Goal: Task Accomplishment & Management: Manage account settings

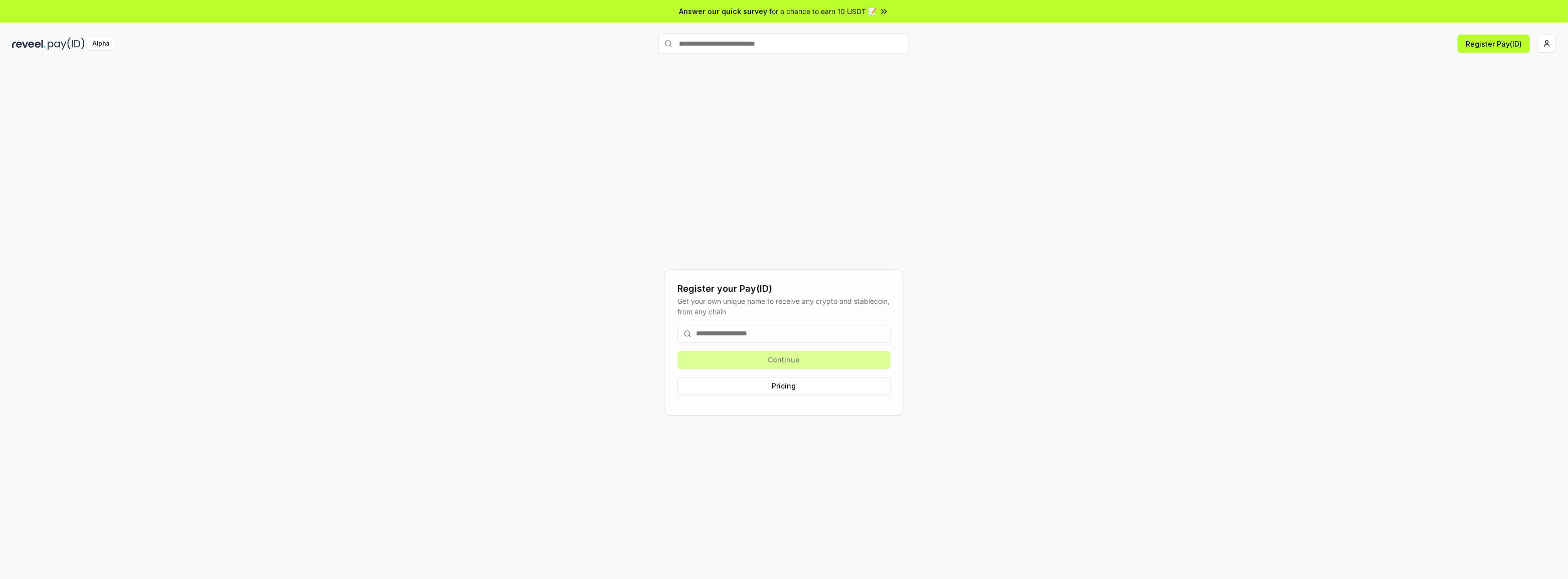
click at [10, 300] on div "Register your Pay(ID) Get your own unique name to receive any crypto and stable…" at bounding box center [784, 332] width 1568 height 551
click at [1550, 40] on html "Answer our quick survey for a chance to earn 10 USDT 📝 Alpha Register Pay(ID) R…" at bounding box center [784, 289] width 1568 height 579
click at [1469, 188] on div "Sign Out" at bounding box center [1500, 185] width 111 height 16
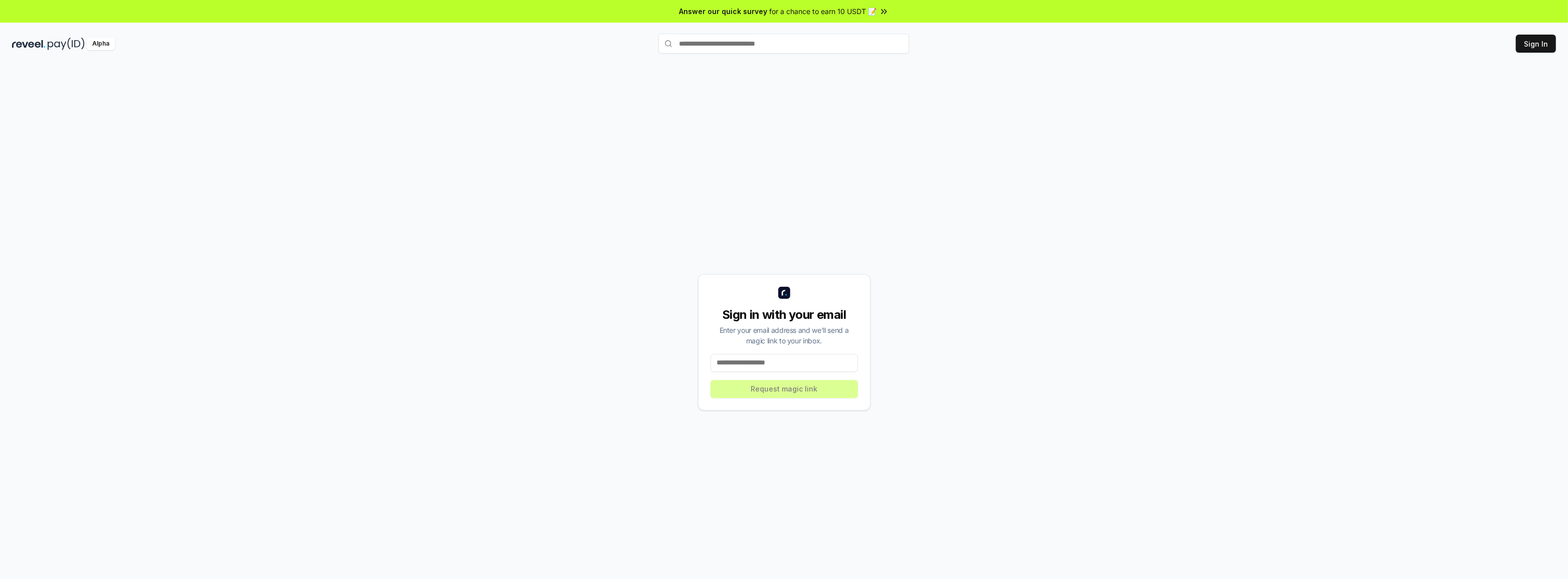
click at [769, 368] on input at bounding box center [784, 363] width 147 height 18
type input "**********"
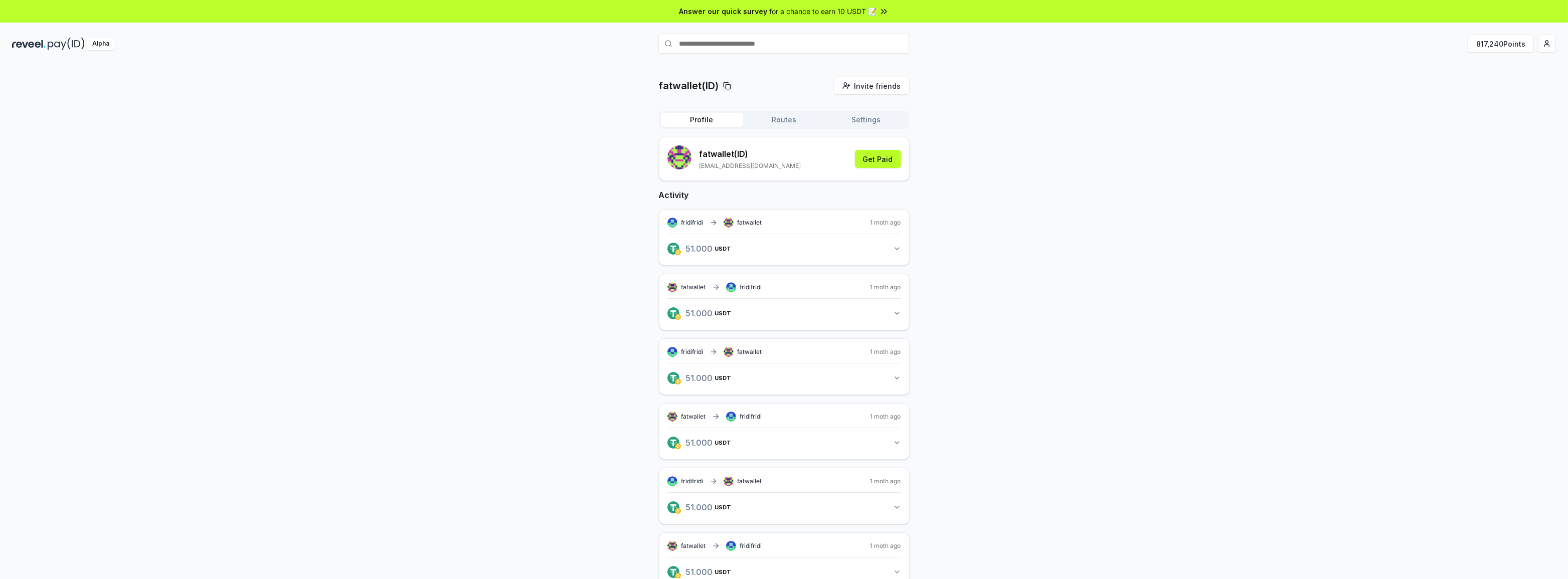
click at [780, 121] on button "Routes" at bounding box center [784, 119] width 82 height 14
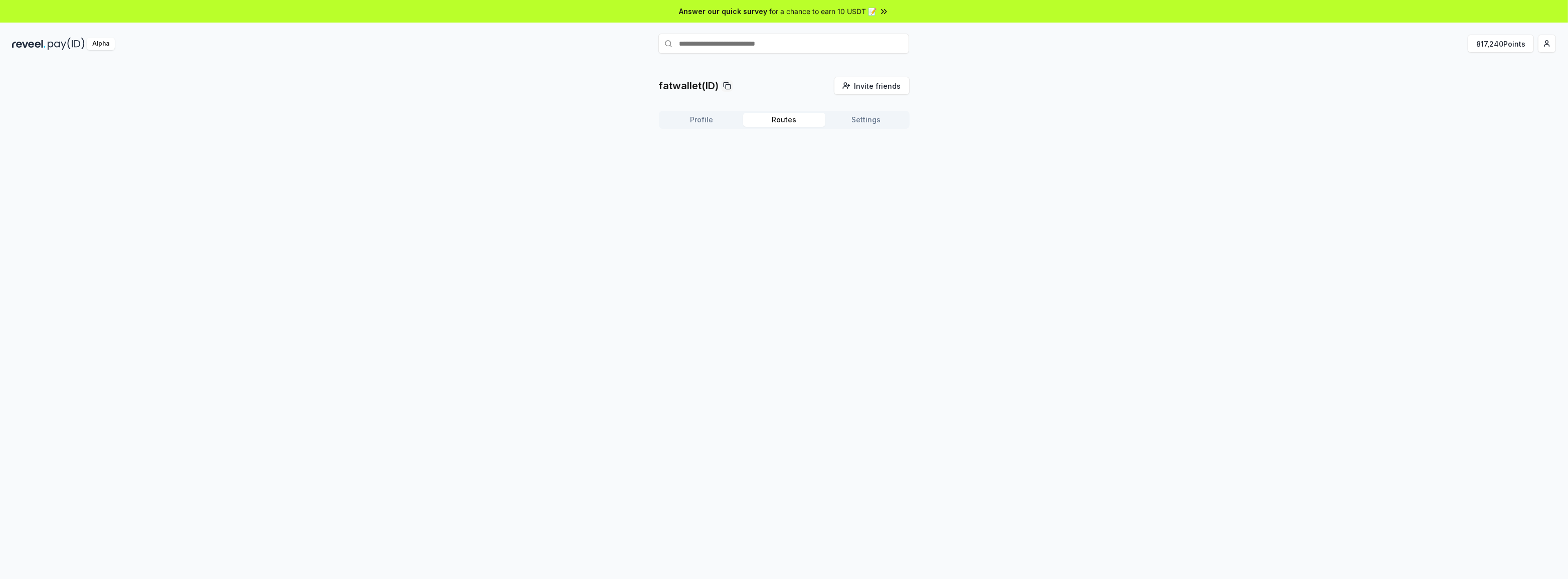
click at [859, 118] on button "Settings" at bounding box center [866, 119] width 82 height 14
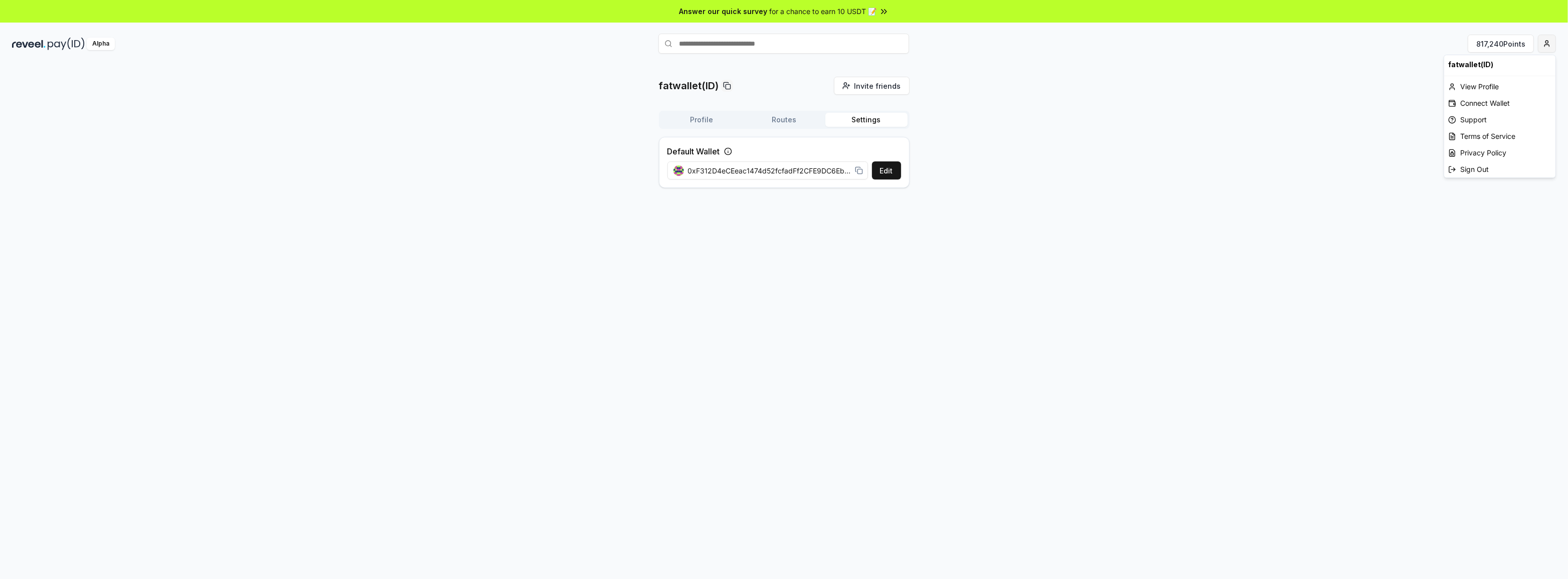
click at [1555, 43] on html "Answer our quick survey for a chance to earn 10 USDT 📝 Alpha 817,240 Points fat…" at bounding box center [784, 289] width 1568 height 579
click at [1484, 84] on div "View Profile" at bounding box center [1500, 86] width 111 height 16
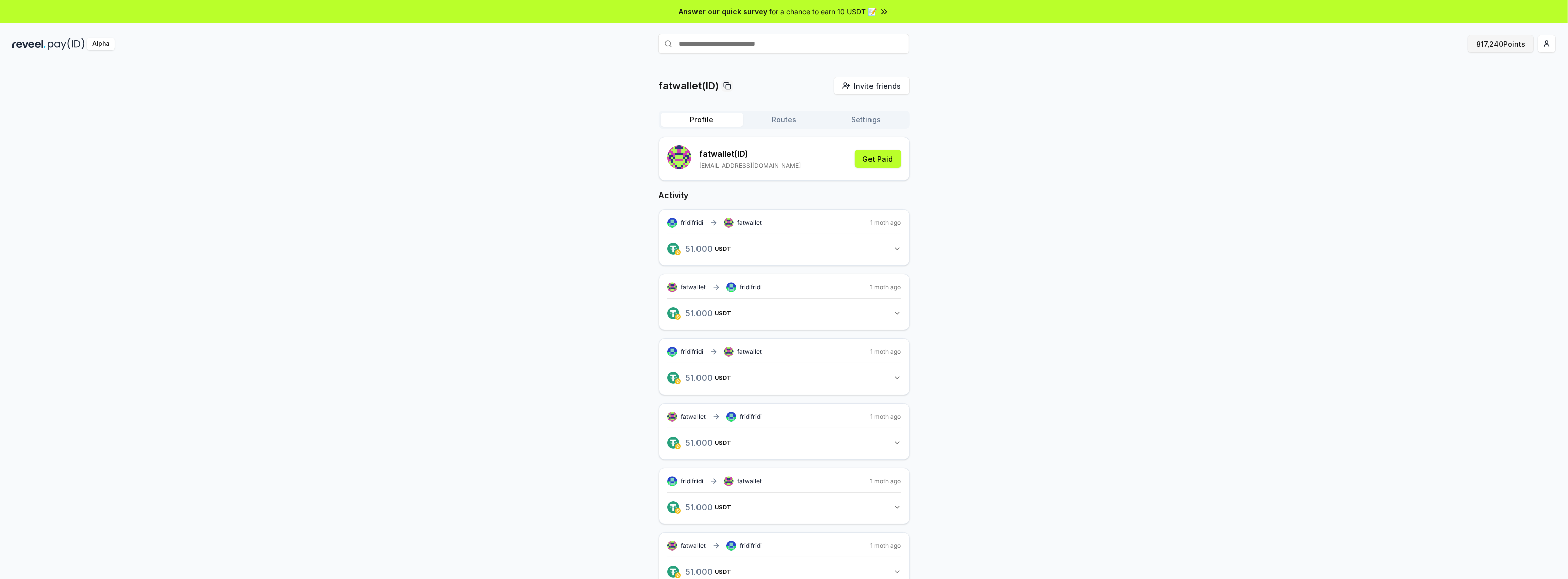
click at [1505, 38] on button "817,240 Points" at bounding box center [1500, 44] width 66 height 18
